Goal: Task Accomplishment & Management: Manage account settings

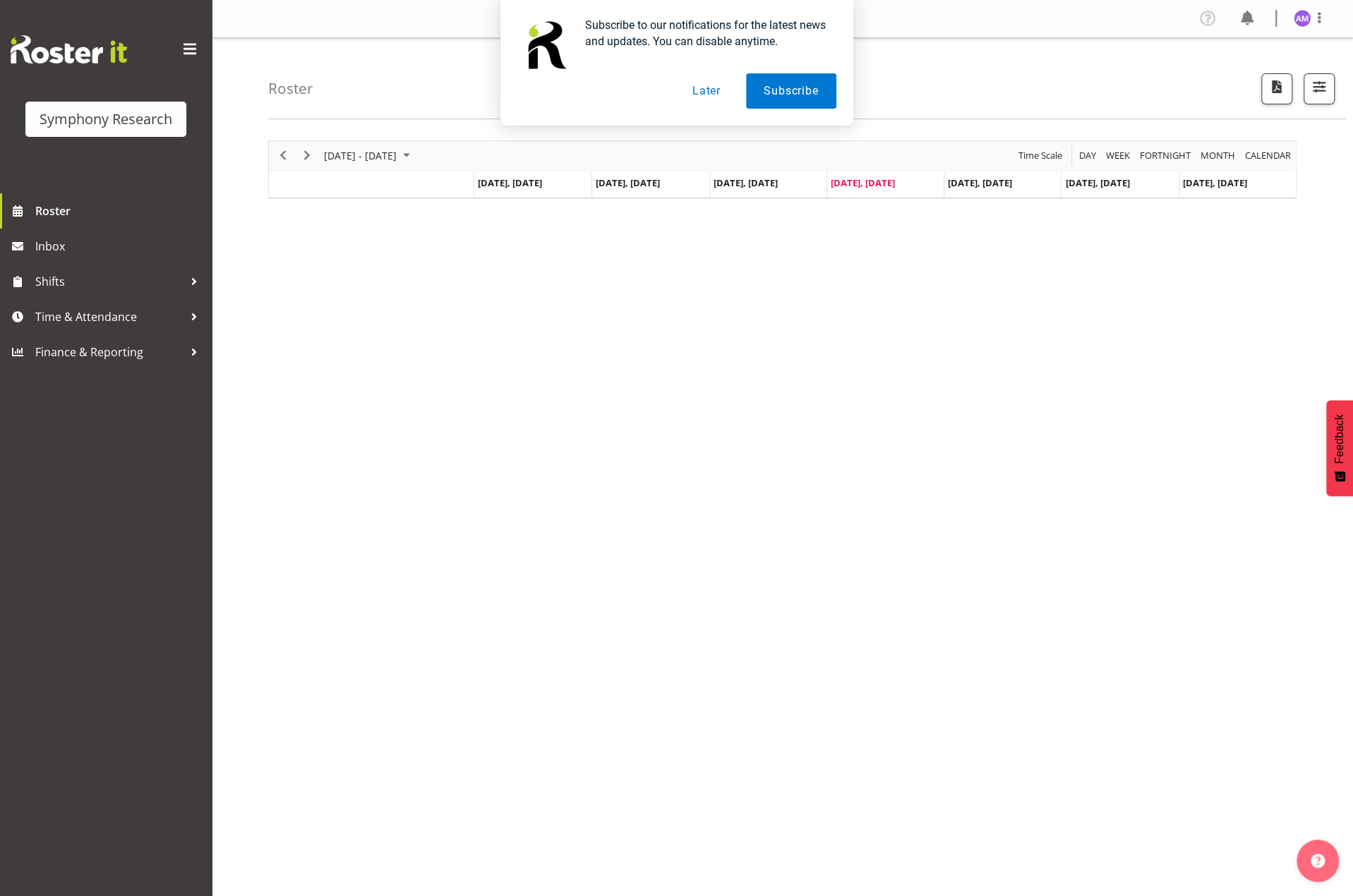
click at [636, 324] on div "[DATE] - [DATE] [DATE] Day Week Fortnight Month calendar Month Agenda Time Scal…" at bounding box center [810, 412] width 1085 height 564
click at [313, 156] on span "Next" at bounding box center [307, 155] width 17 height 18
click at [705, 98] on button "Later" at bounding box center [706, 91] width 63 height 35
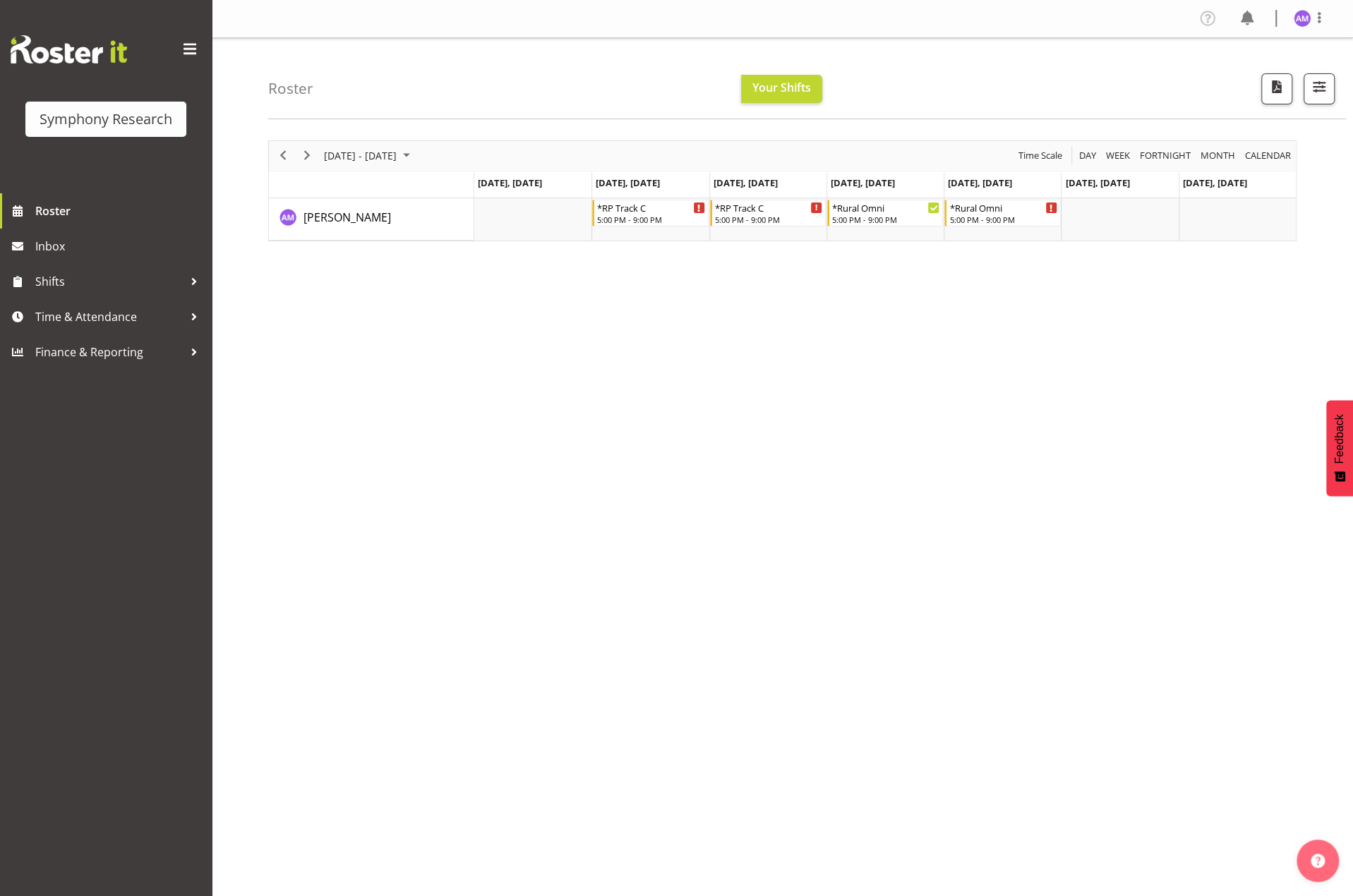
click at [928, 337] on div "August 18 - 24, 2025 Today Day Week Fortnight Month calendar Month Agenda Time …" at bounding box center [810, 412] width 1085 height 564
click at [89, 328] on link "Time & Attendance" at bounding box center [106, 317] width 212 height 35
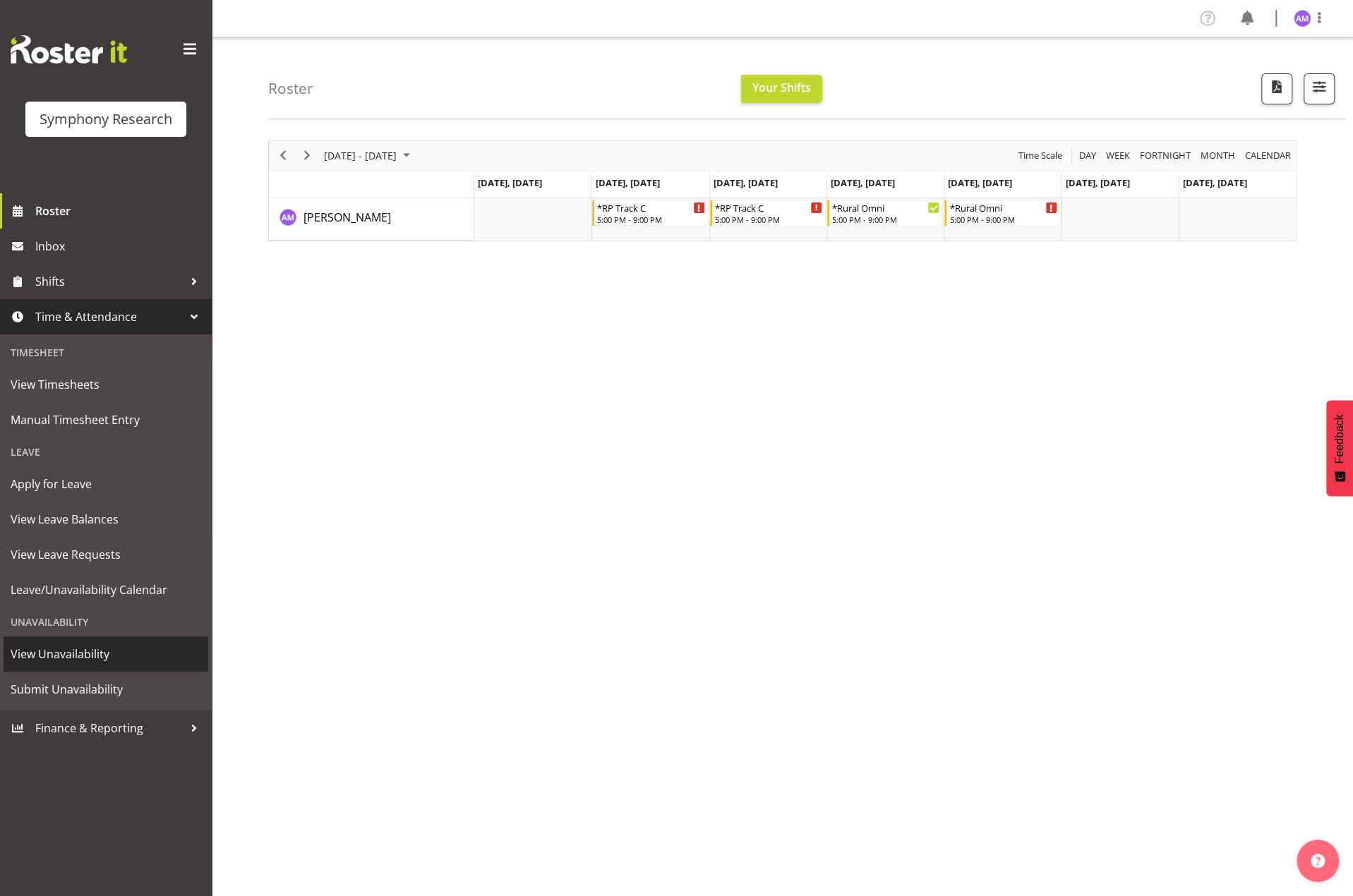
click at [48, 664] on span "View Unavailability" at bounding box center [106, 653] width 191 height 21
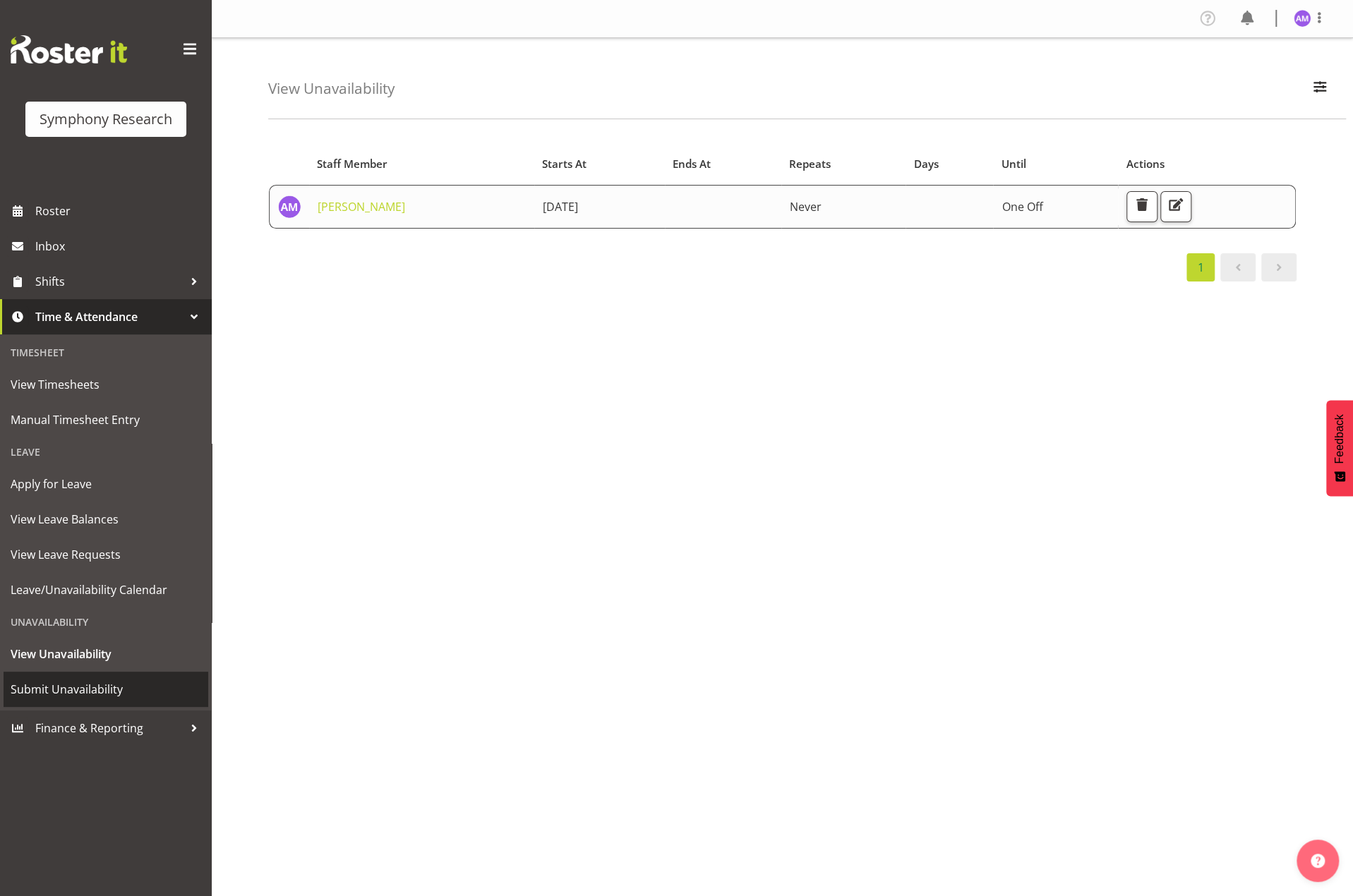
click at [66, 681] on span "Submit Unavailability" at bounding box center [106, 689] width 191 height 21
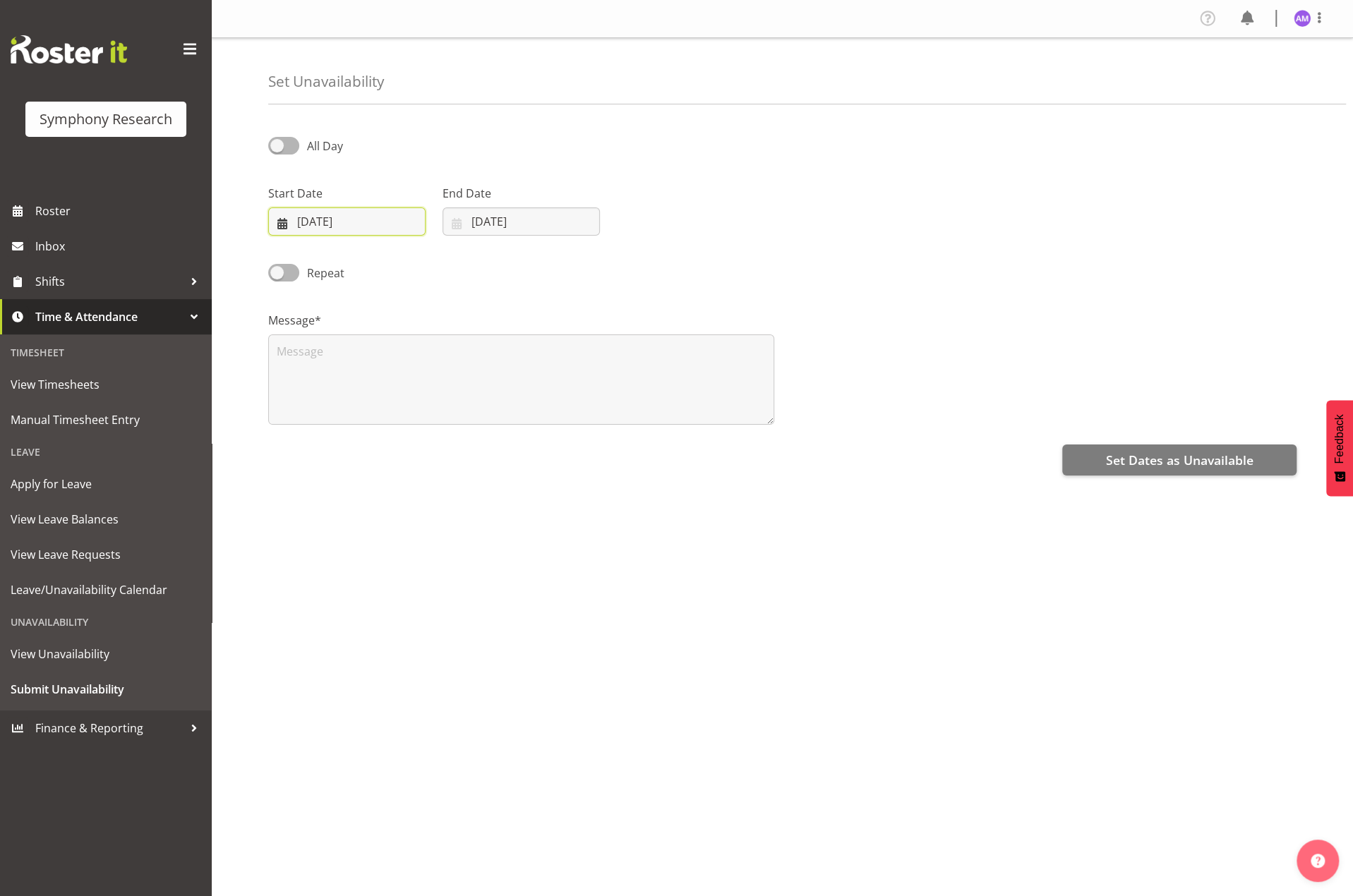
click at [333, 214] on input "14/08/2025" at bounding box center [347, 221] width 158 height 28
click at [464, 416] on span "23" at bounding box center [466, 416] width 12 height 14
type input "23/08/2025"
click at [489, 225] on input "14/08/2025" at bounding box center [521, 221] width 158 height 28
click at [638, 420] on span "23" at bounding box center [641, 416] width 12 height 14
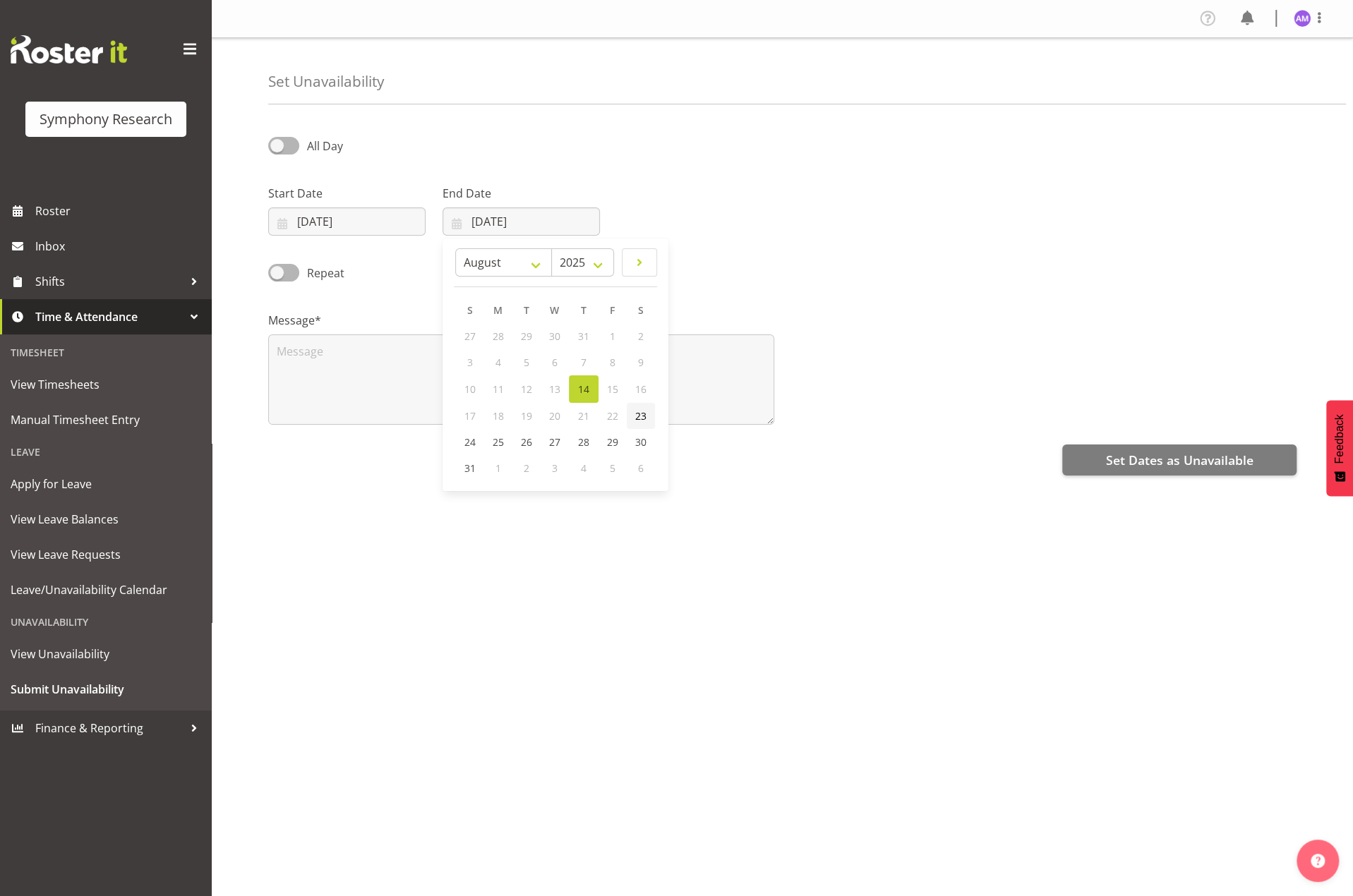
type input "23/08/2025"
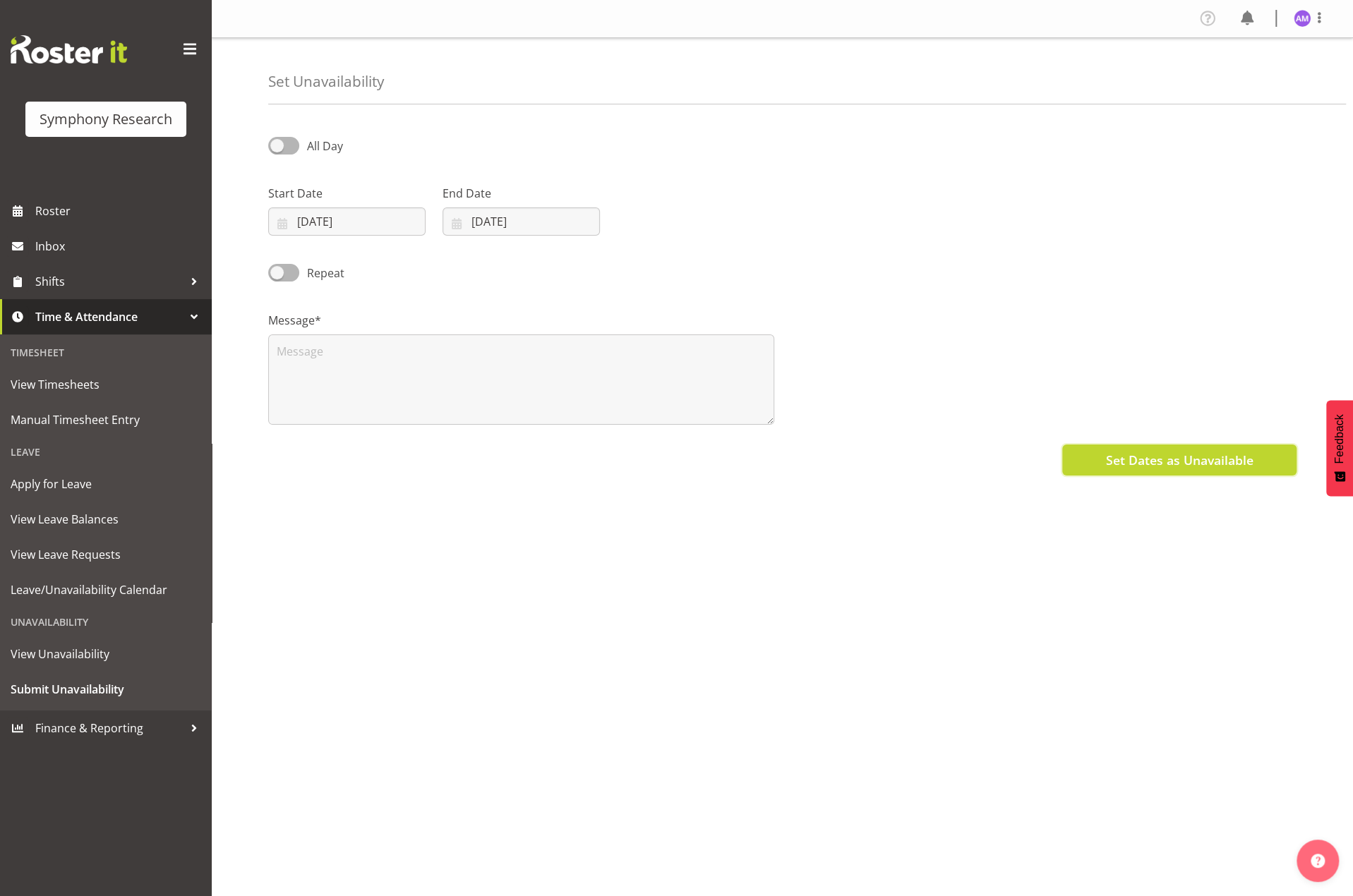
click at [1165, 452] on span "Set Dates as Unavailable" at bounding box center [1178, 460] width 148 height 18
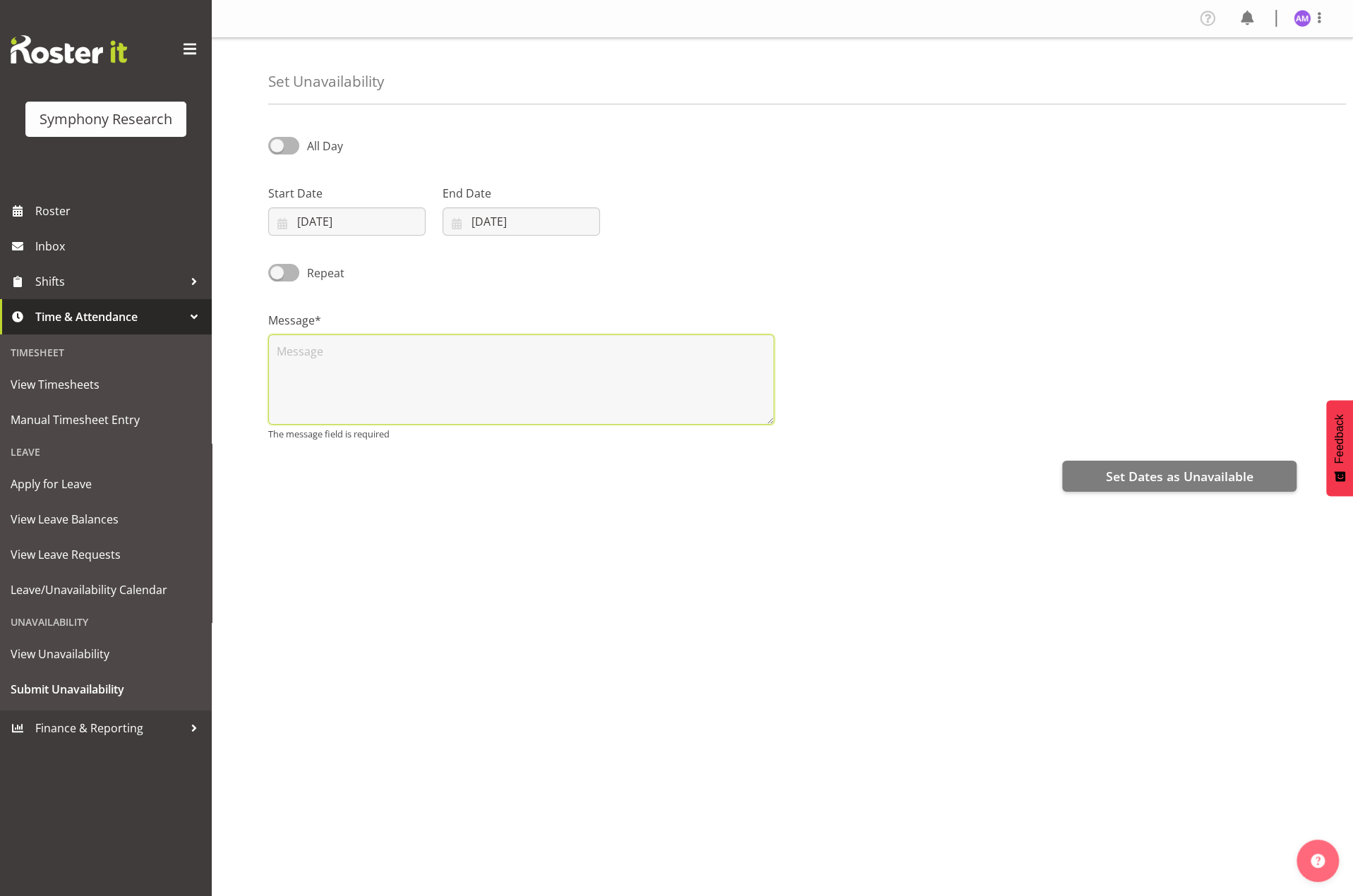
click at [518, 393] on textarea at bounding box center [521, 380] width 506 height 91
click at [283, 346] on textarea "NA" at bounding box center [521, 380] width 506 height 91
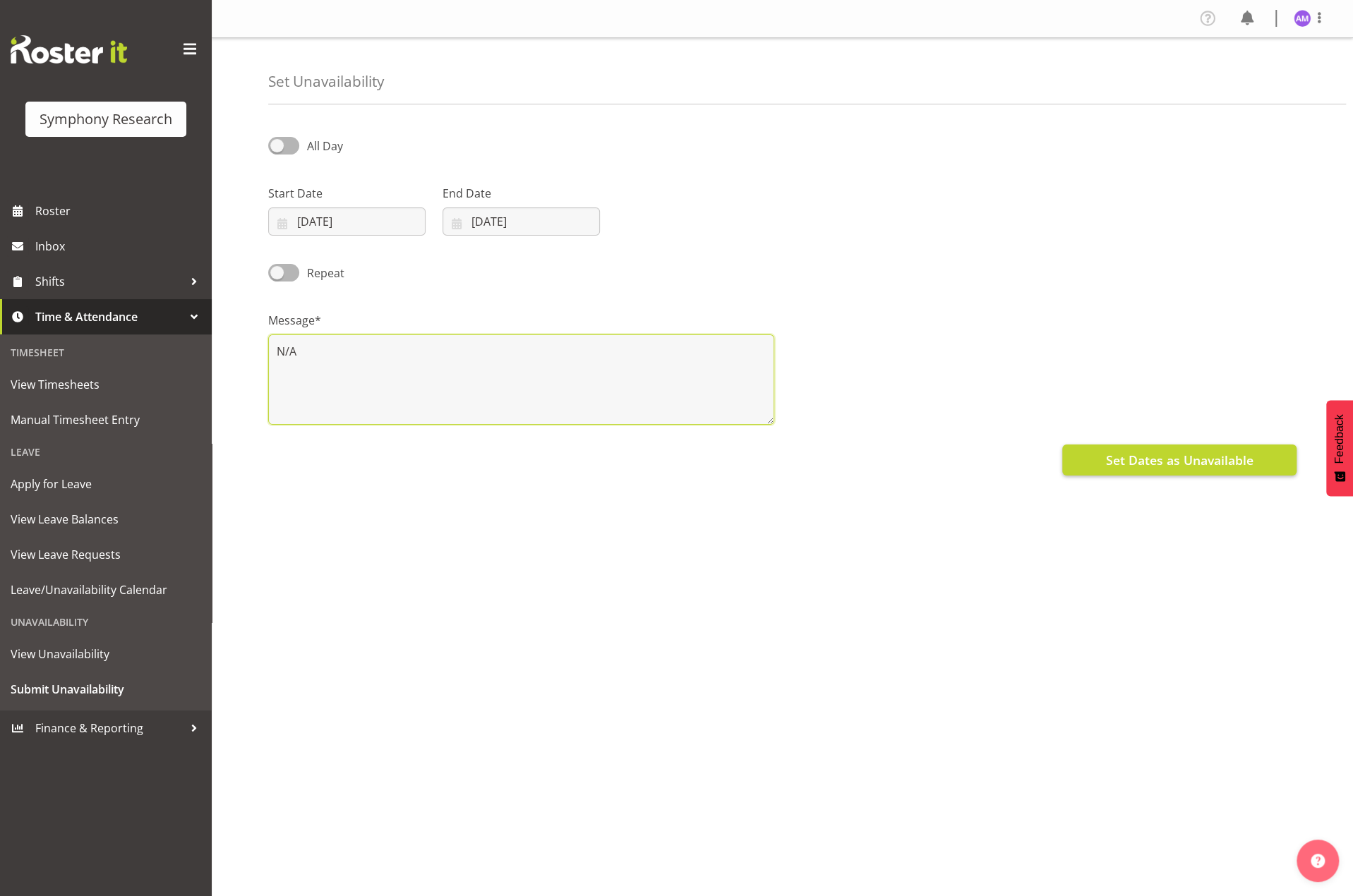
type textarea "N/A"
click at [1162, 457] on span "Set Dates as Unavailable" at bounding box center [1178, 460] width 148 height 18
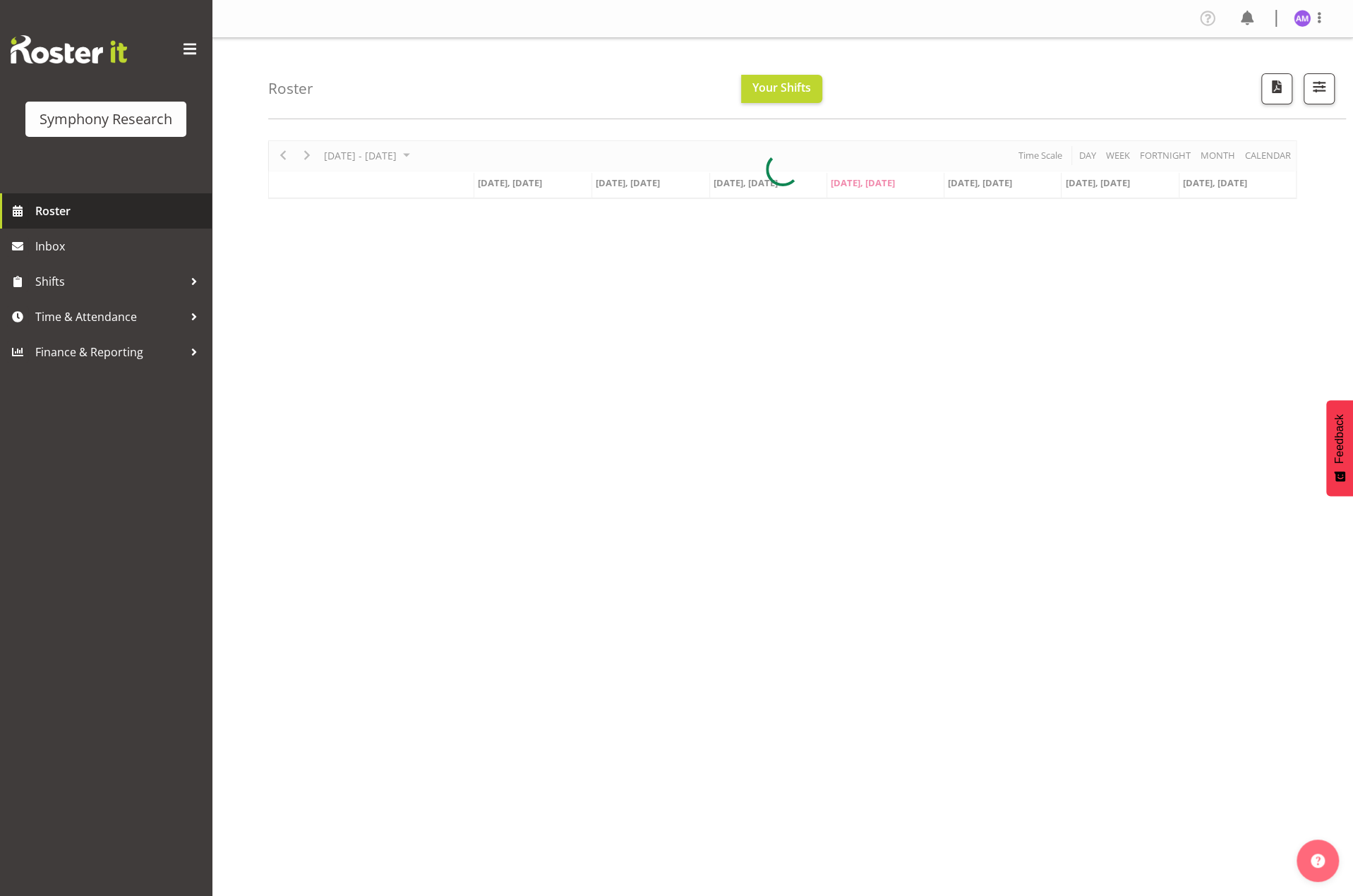
click at [82, 207] on span "Roster" at bounding box center [119, 210] width 169 height 21
